Goal: Find specific page/section: Find specific page/section

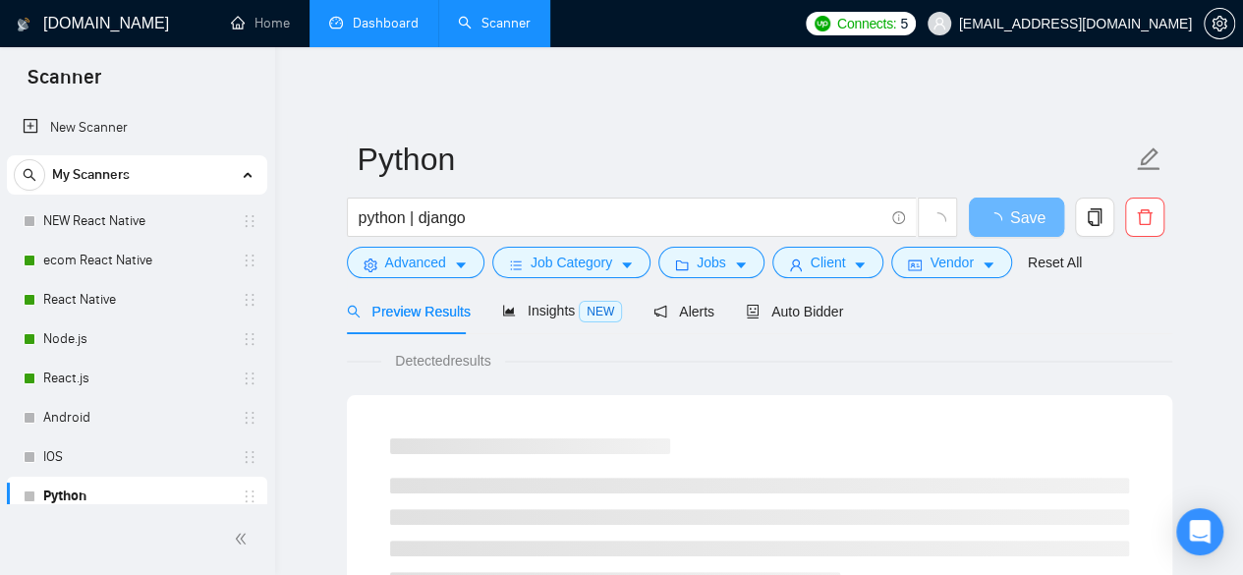
click at [367, 17] on link "Dashboard" at bounding box center [373, 23] width 89 height 17
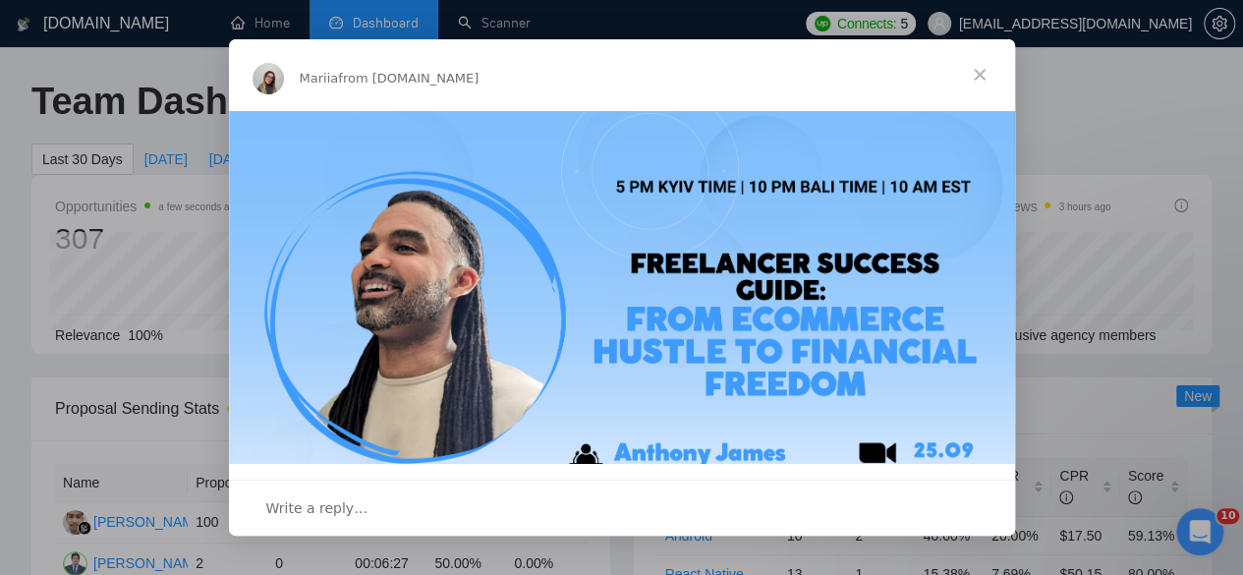
click at [987, 73] on span "Close" at bounding box center [979, 74] width 71 height 71
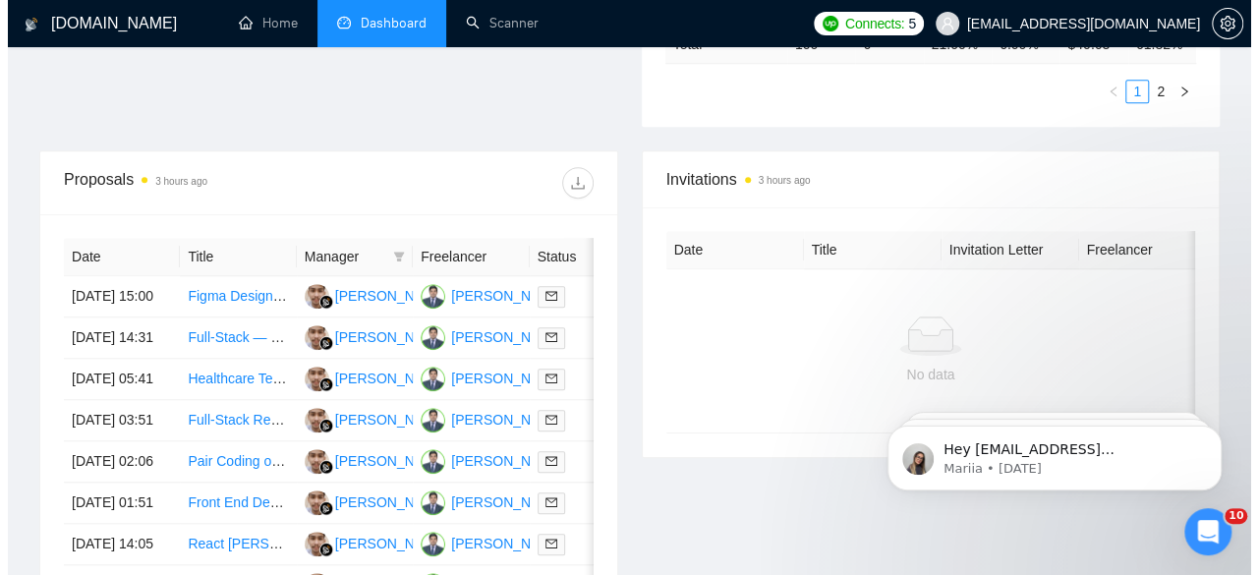
scroll to position [728, 0]
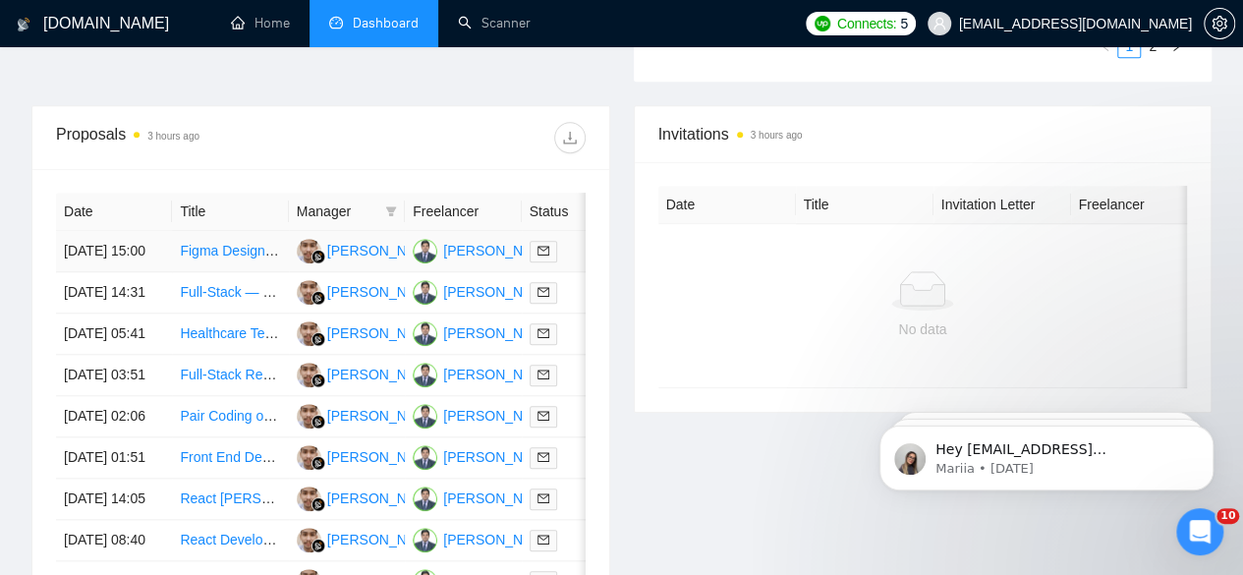
click at [214, 243] on link "Figma Designs to Webpages with Backend (Next.js, Node.js, GSAP, Three.js)" at bounding box center [416, 251] width 473 height 16
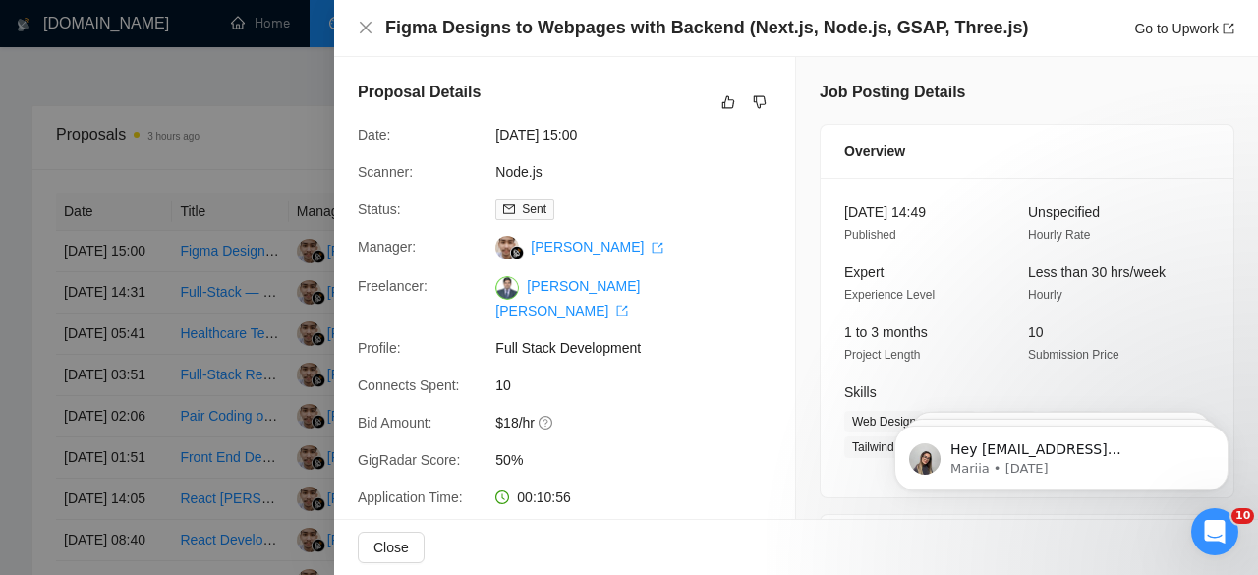
click at [217, 276] on div at bounding box center [629, 287] width 1258 height 575
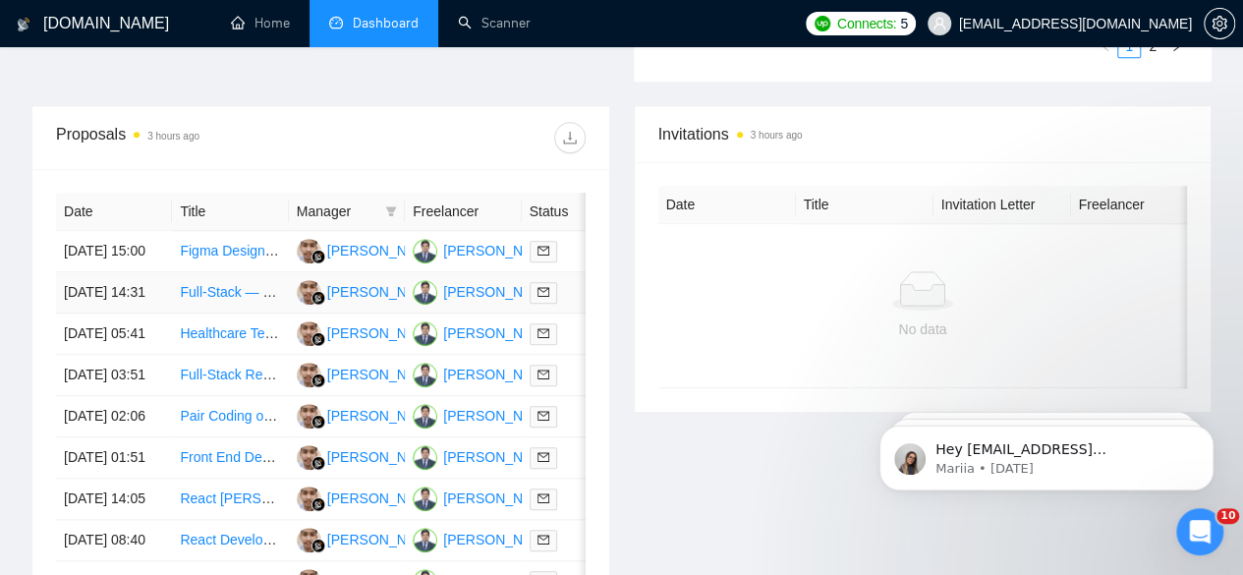
click at [207, 284] on link "Full‑Stack — Guided Quote Logistics site (Non‑Instant Quote, Price Ranges + Sch…" at bounding box center [481, 292] width 603 height 16
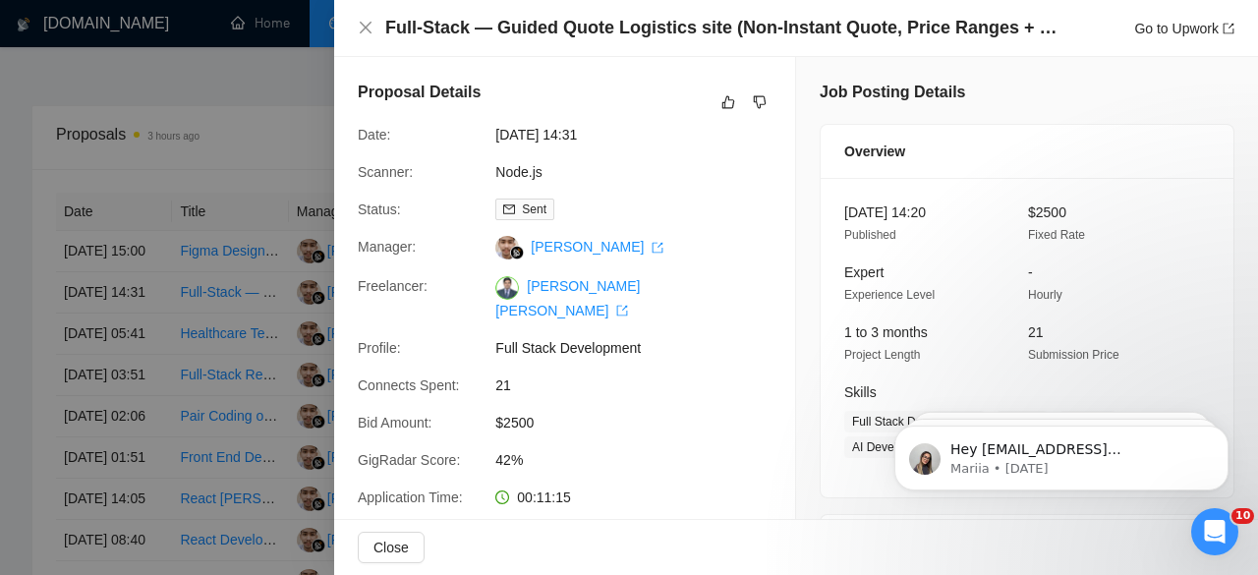
click at [204, 340] on div at bounding box center [629, 287] width 1258 height 575
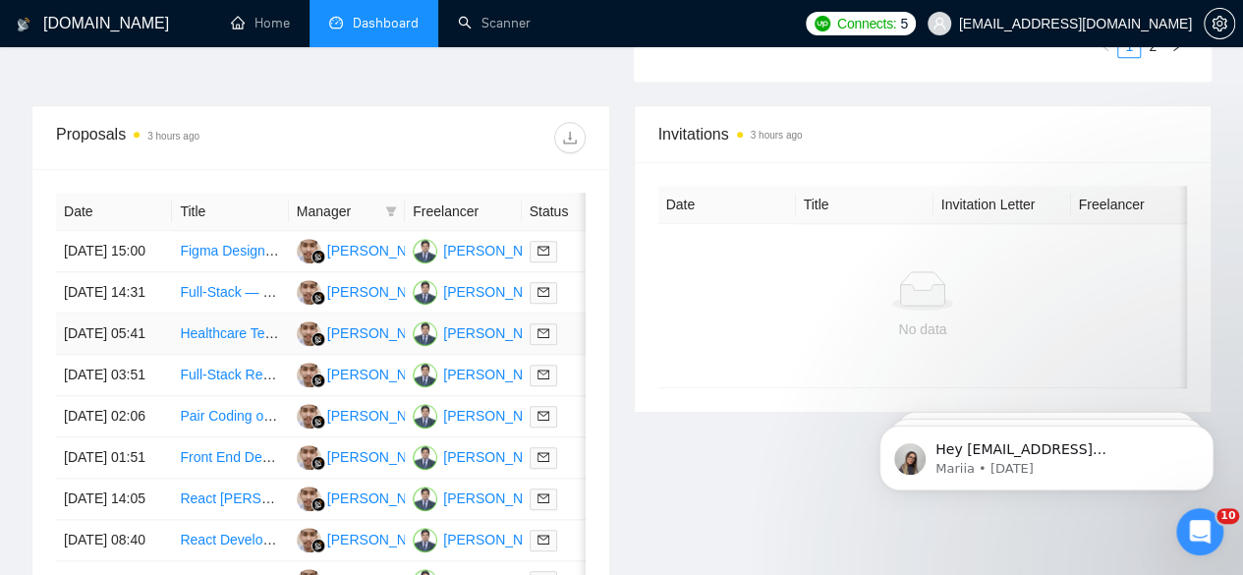
click at [79, 328] on td "[DATE] 05:41" at bounding box center [114, 333] width 116 height 41
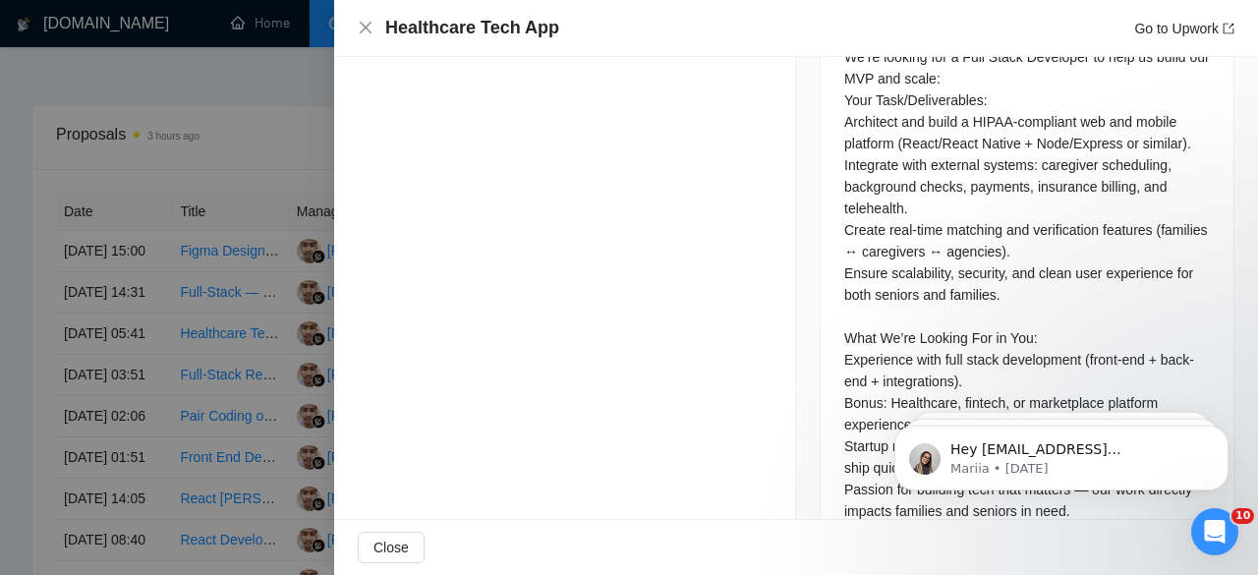
scroll to position [998, 0]
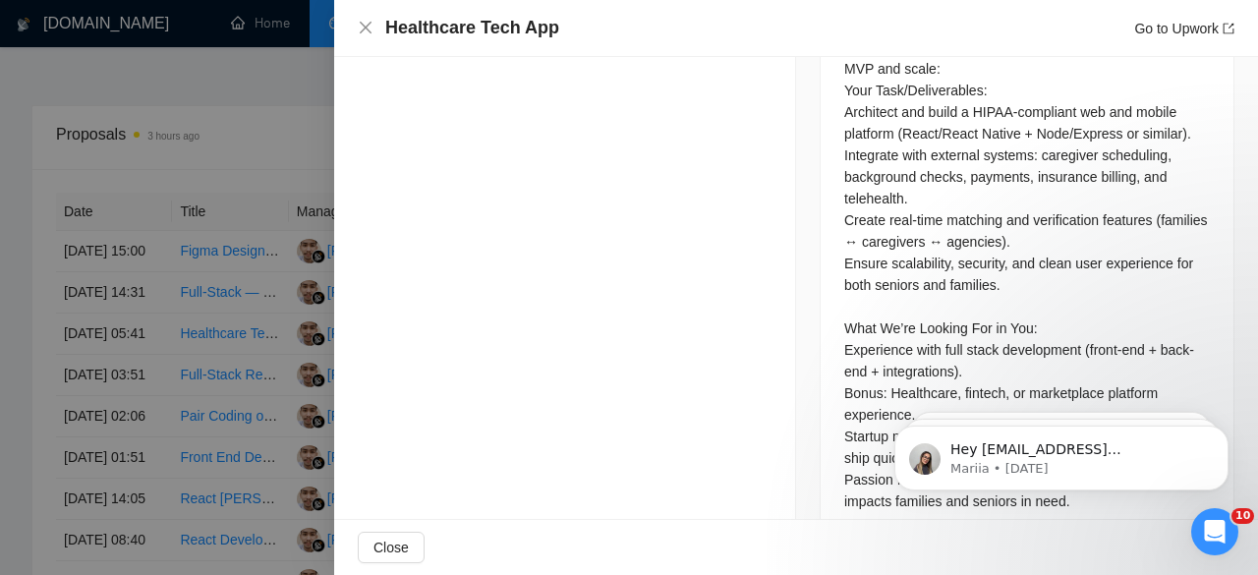
drag, startPoint x: 1256, startPoint y: 140, endPoint x: 364, endPoint y: 88, distance: 893.6
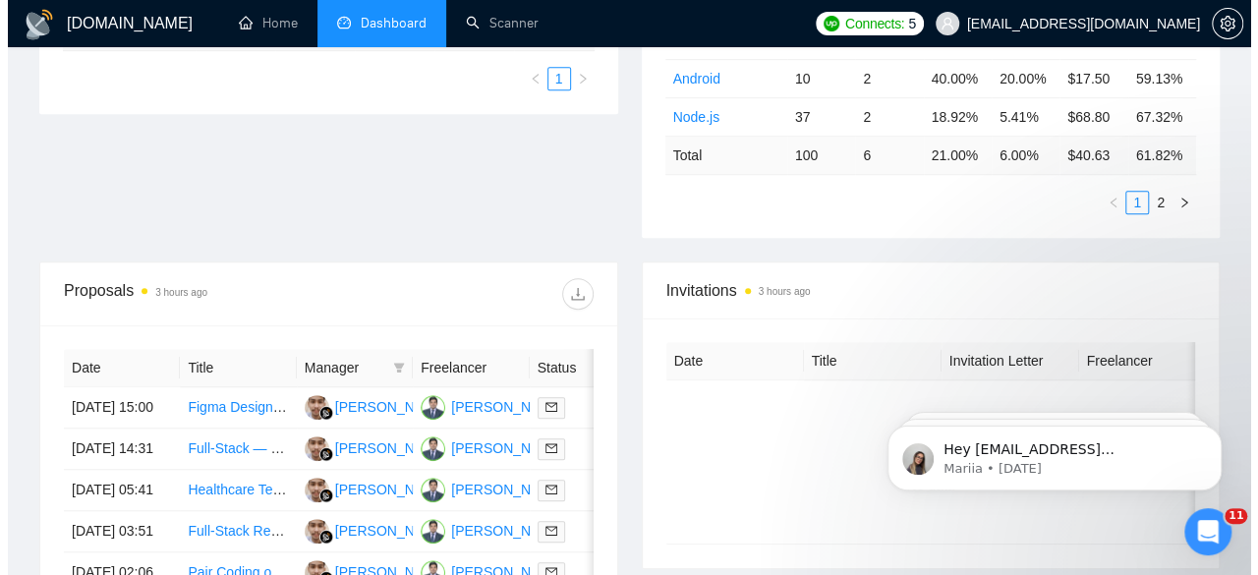
scroll to position [581, 0]
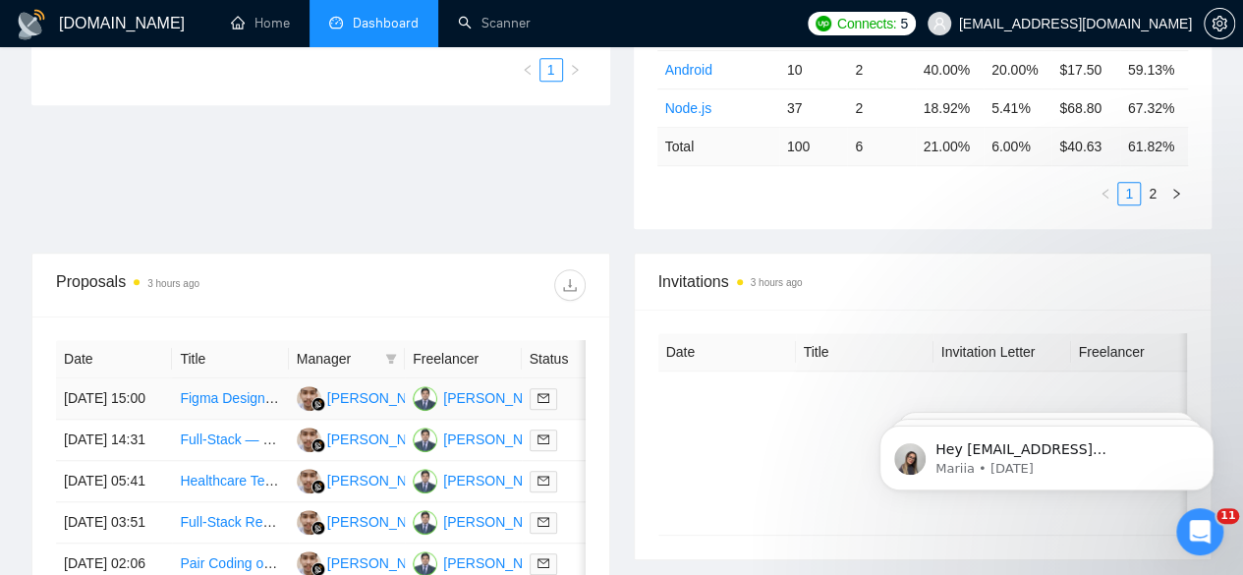
click at [114, 378] on td "[DATE] 15:00" at bounding box center [114, 398] width 116 height 41
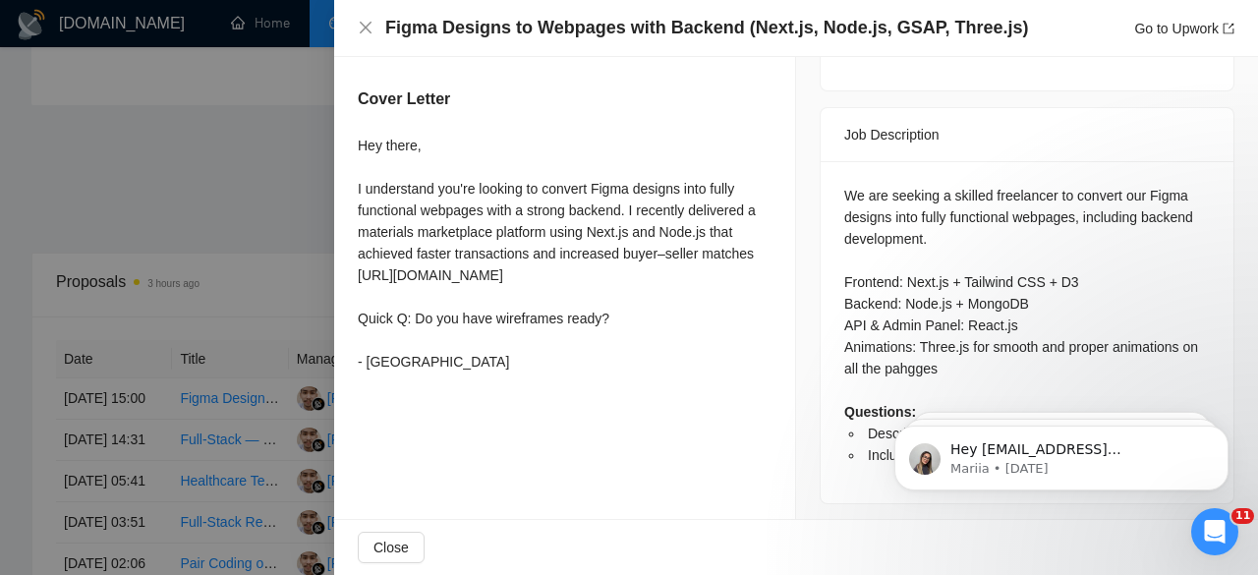
scroll to position [755, 0]
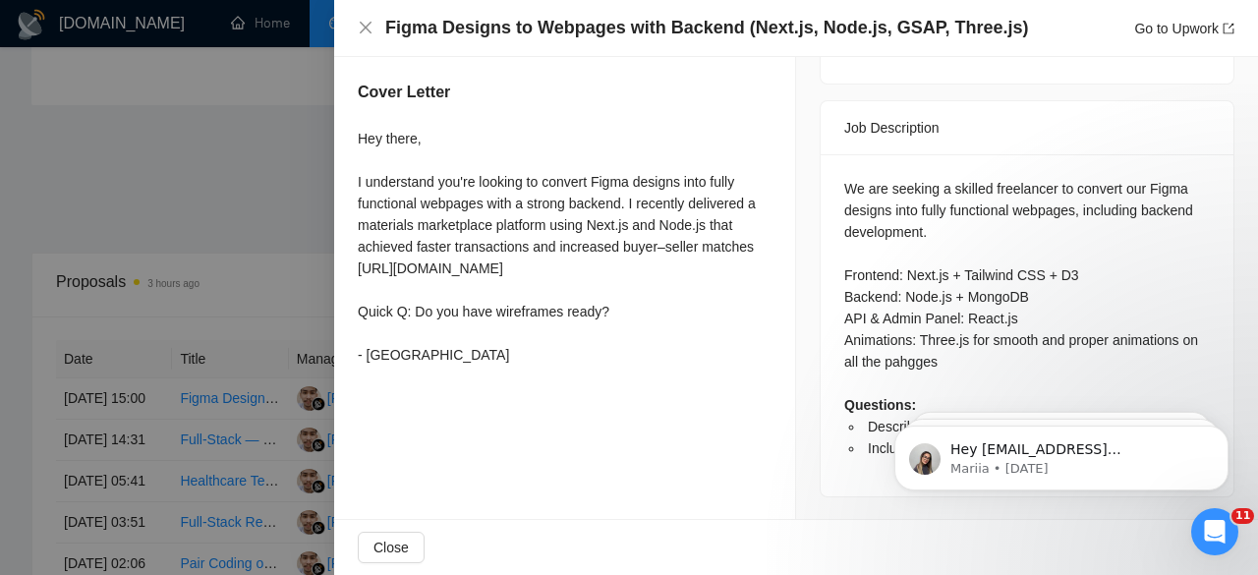
drag, startPoint x: 1257, startPoint y: 156, endPoint x: 382, endPoint y: 39, distance: 882.2
click at [103, 415] on div at bounding box center [629, 287] width 1258 height 575
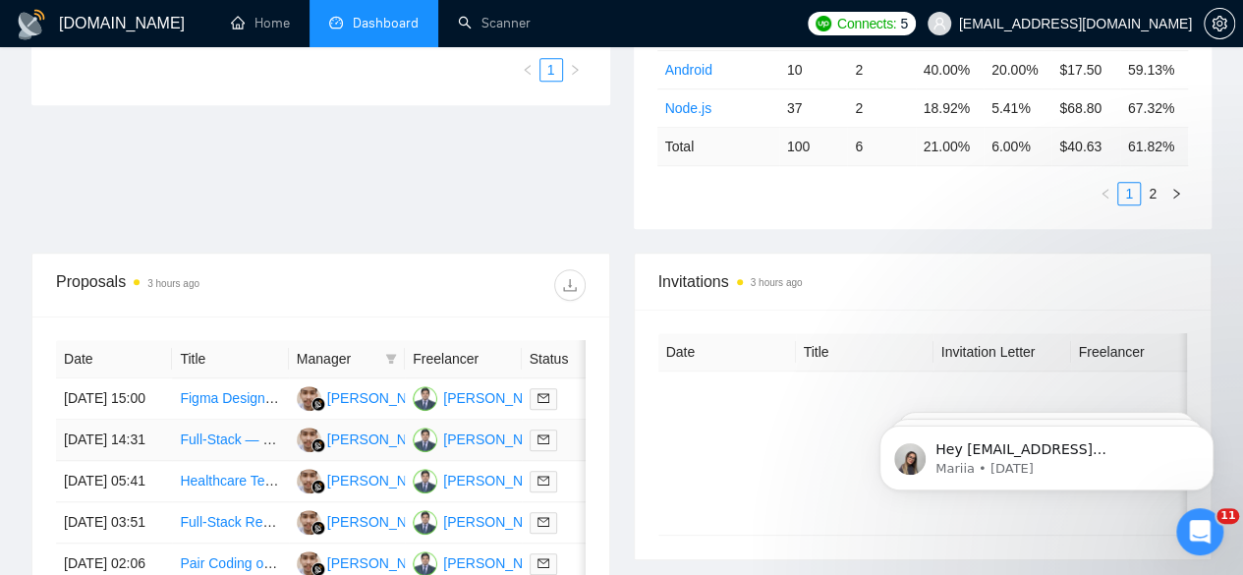
click at [109, 421] on td "[DATE] 14:31" at bounding box center [114, 440] width 116 height 41
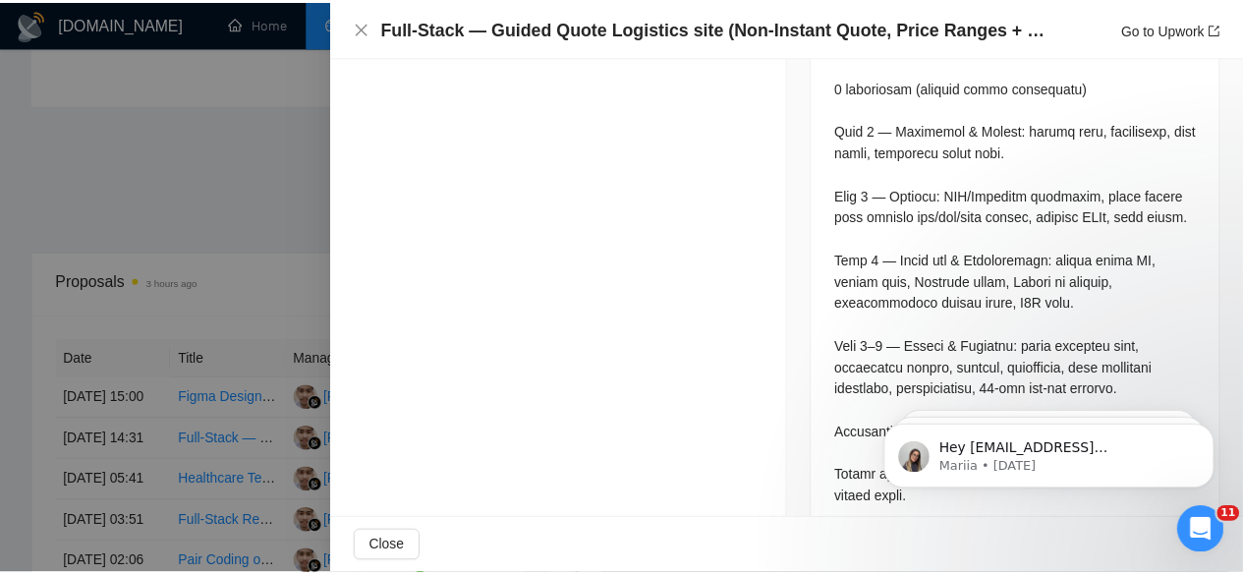
scroll to position [1629, 0]
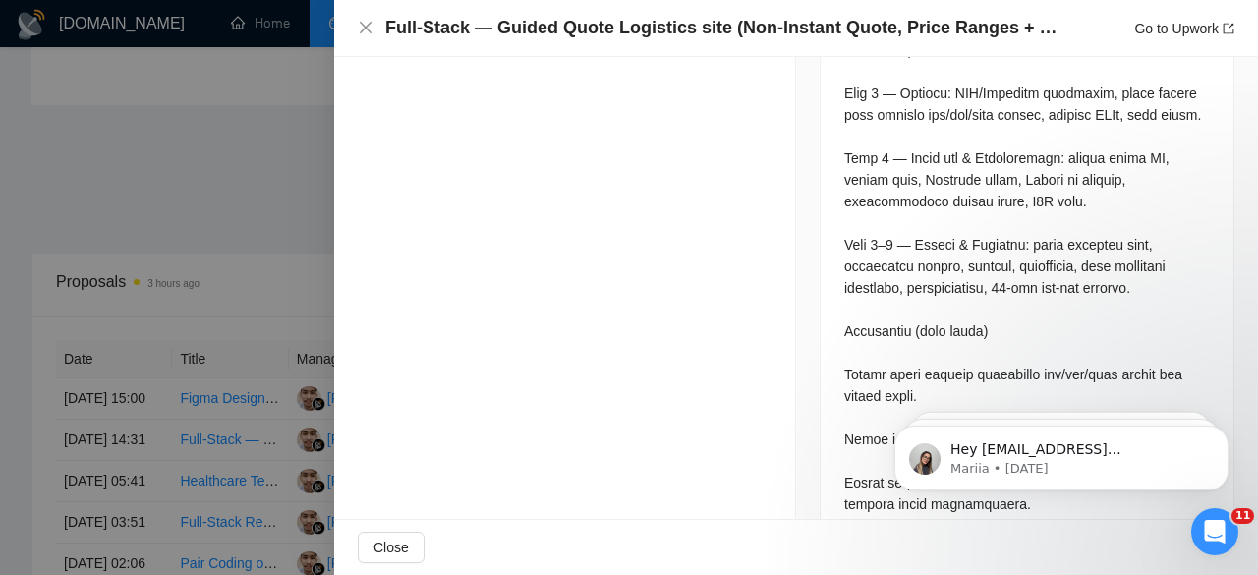
click at [204, 123] on div at bounding box center [629, 287] width 1258 height 575
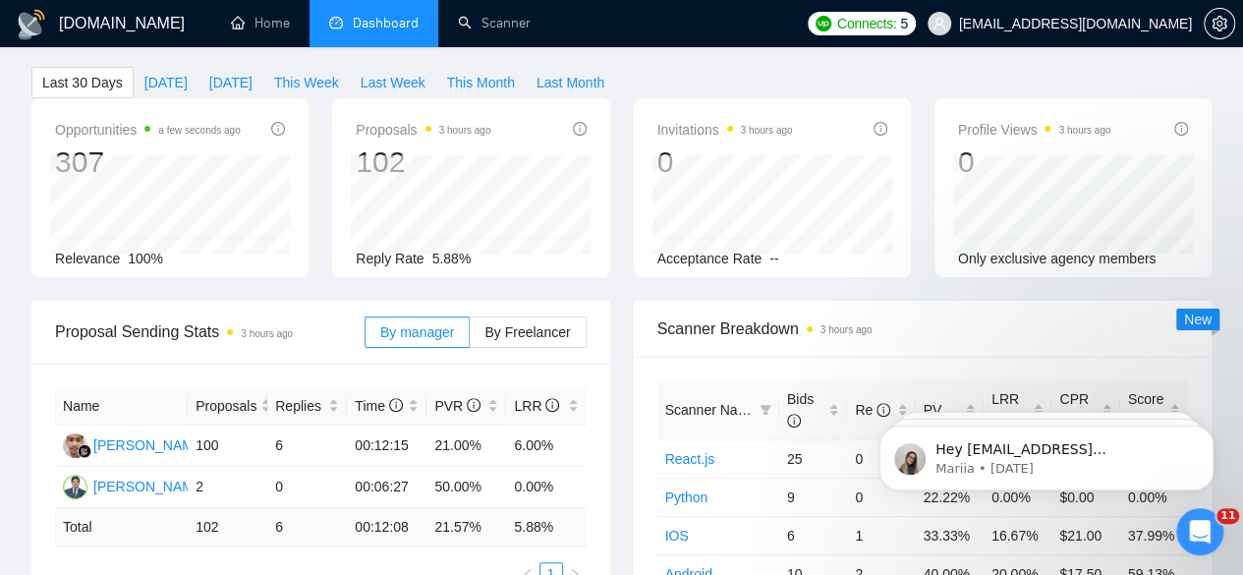
scroll to position [0, 0]
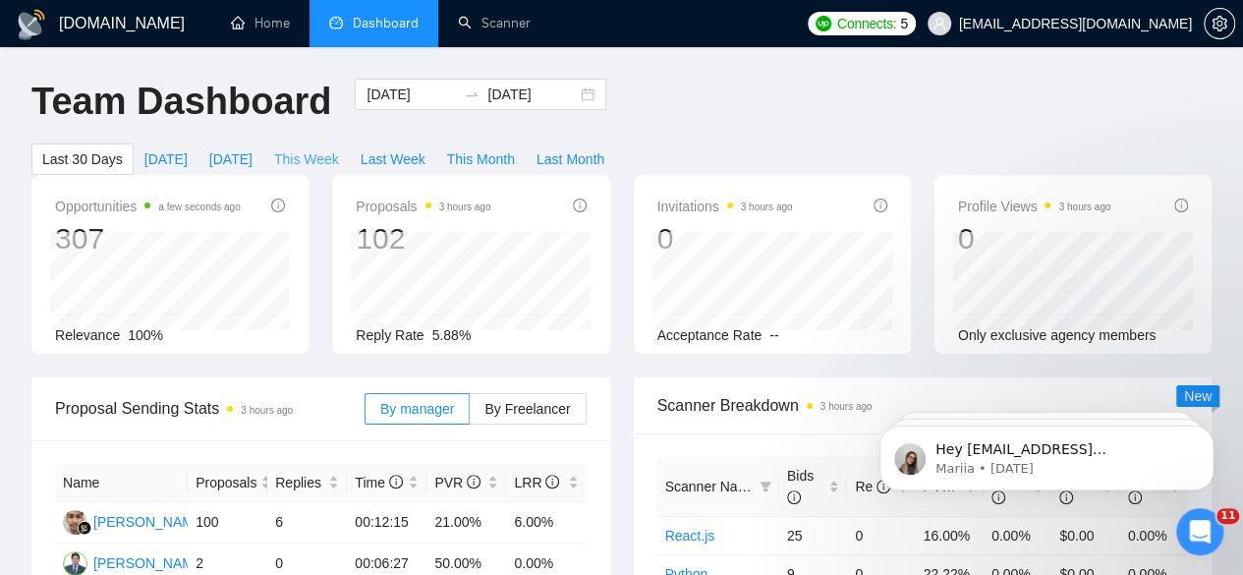
click at [339, 148] on span "This Week" at bounding box center [306, 159] width 65 height 22
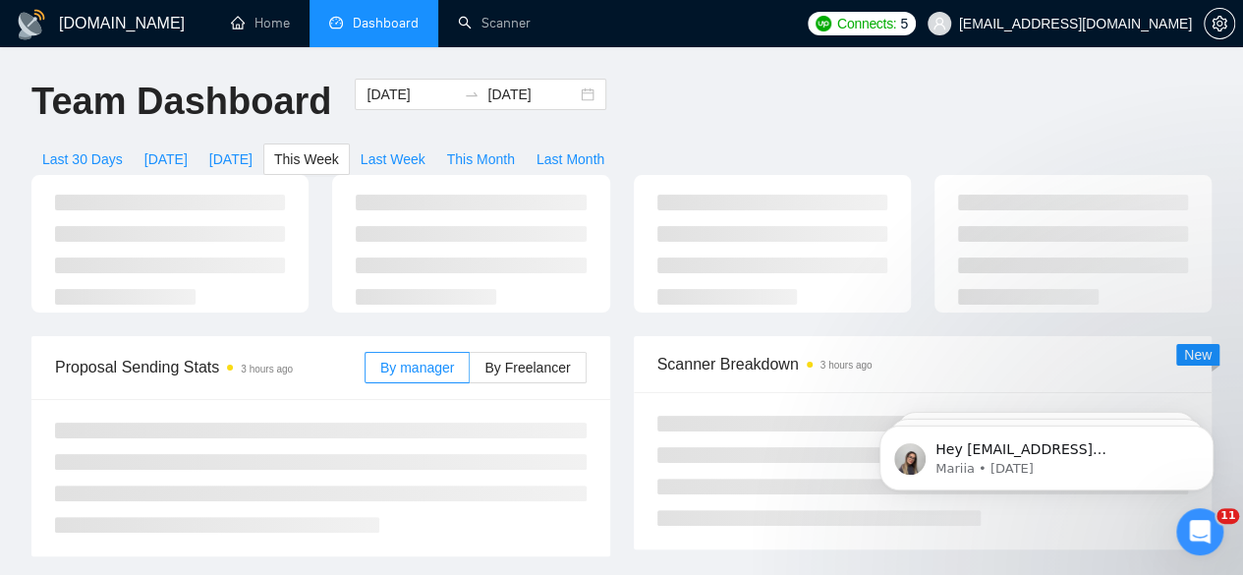
type input "[DATE]"
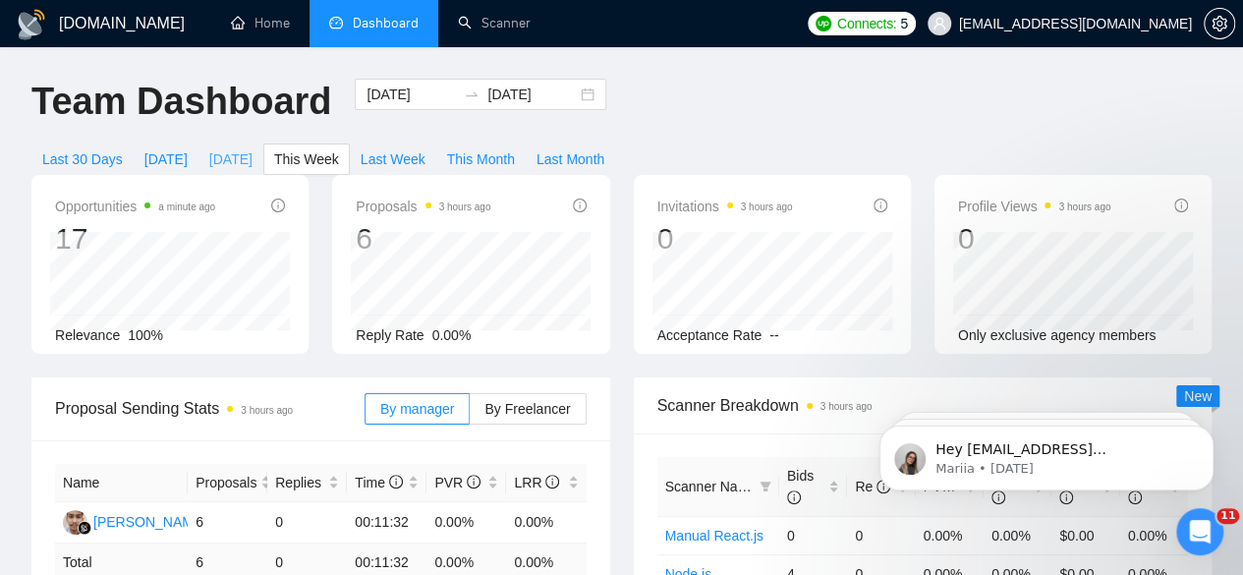
click at [253, 148] on span "[DATE]" at bounding box center [230, 159] width 43 height 22
type input "[DATE]"
